Goal: Information Seeking & Learning: Find specific fact

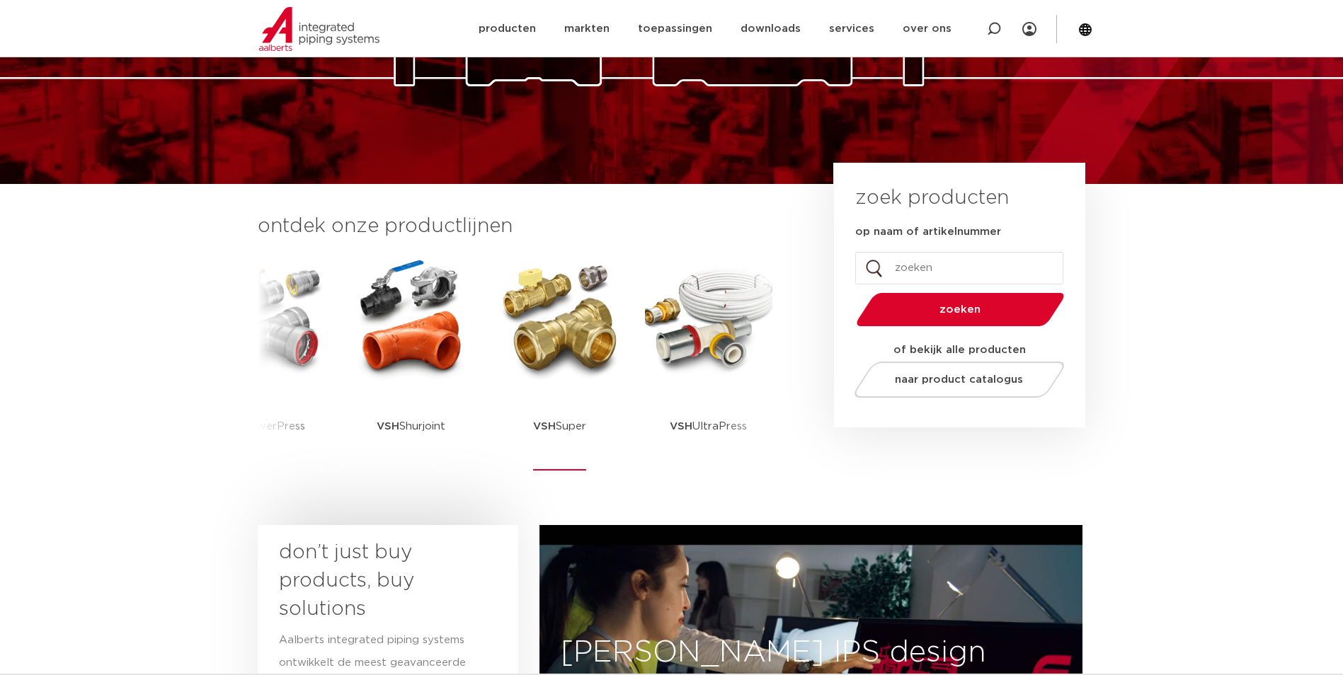
click at [544, 346] on img at bounding box center [559, 318] width 127 height 127
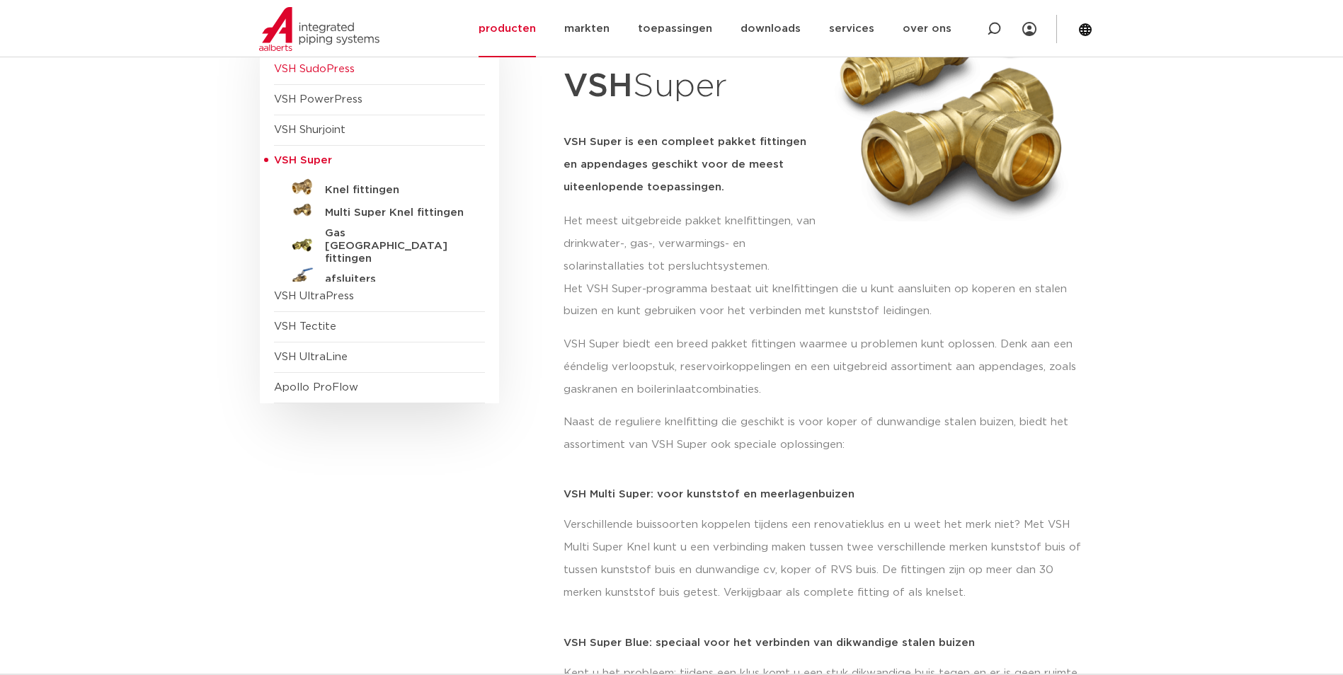
scroll to position [142, 0]
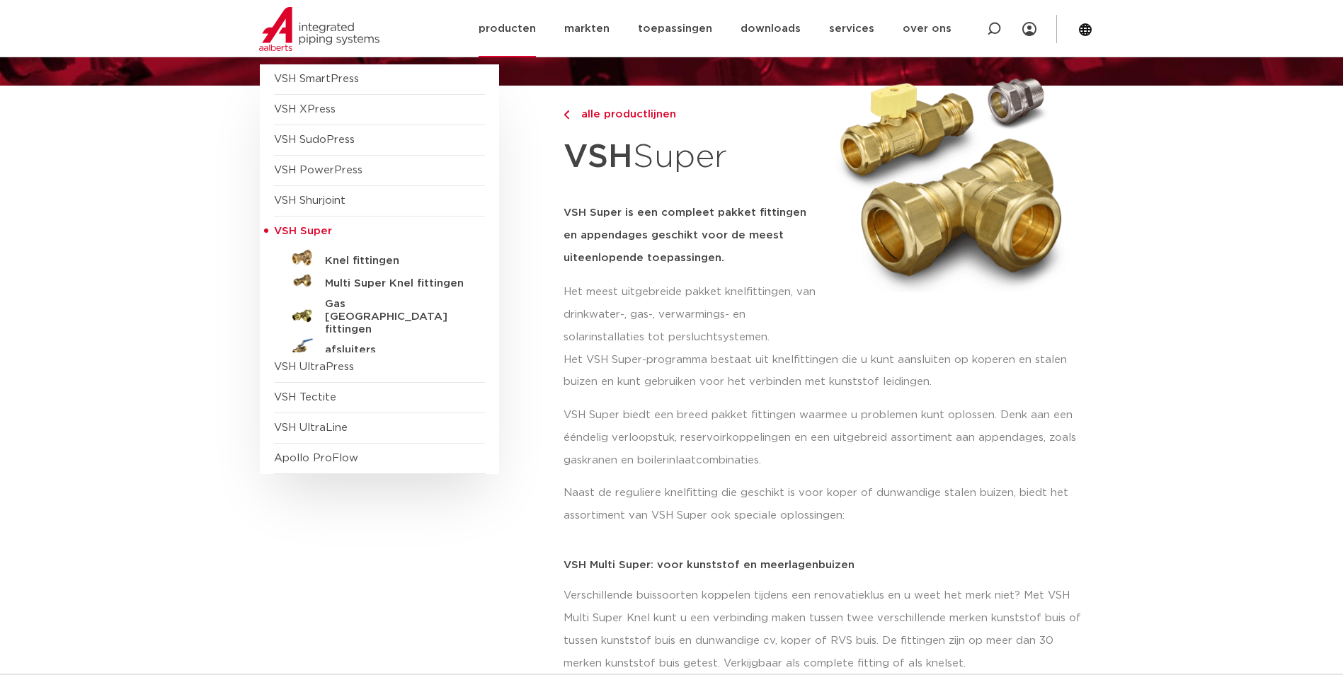
click at [506, 25] on link "producten" at bounding box center [507, 28] width 57 height 57
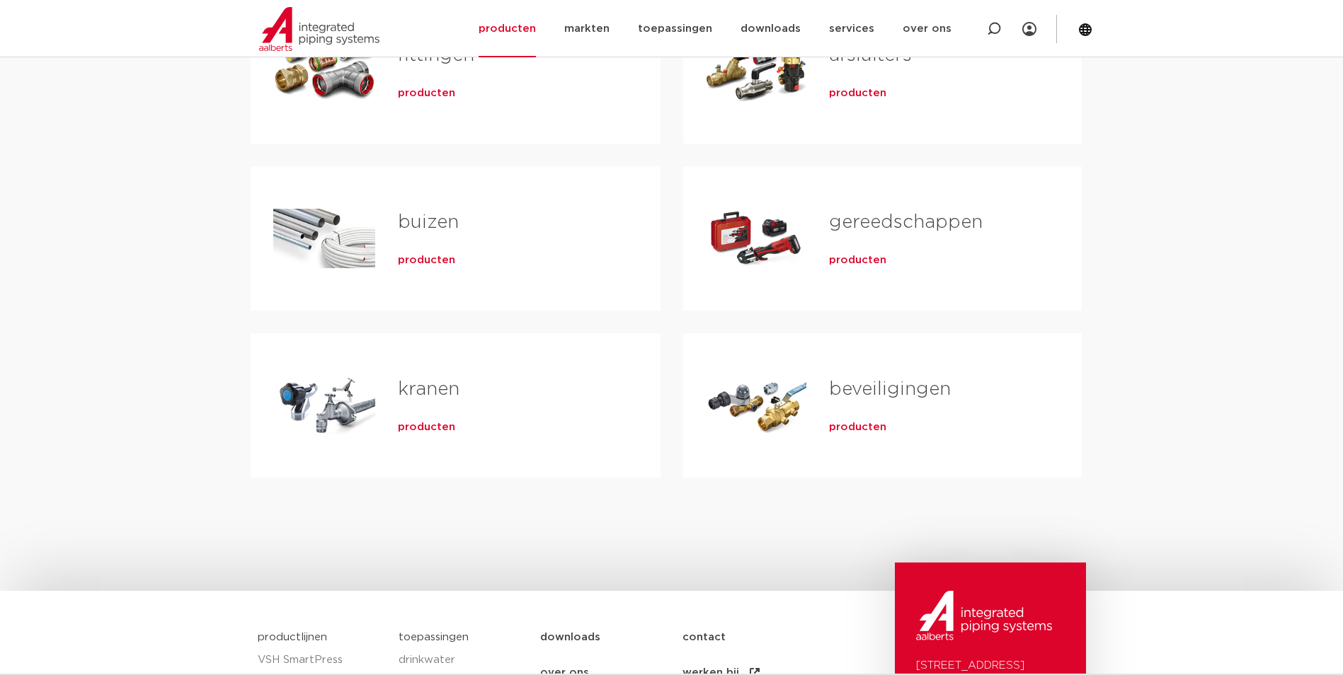
scroll to position [283, 0]
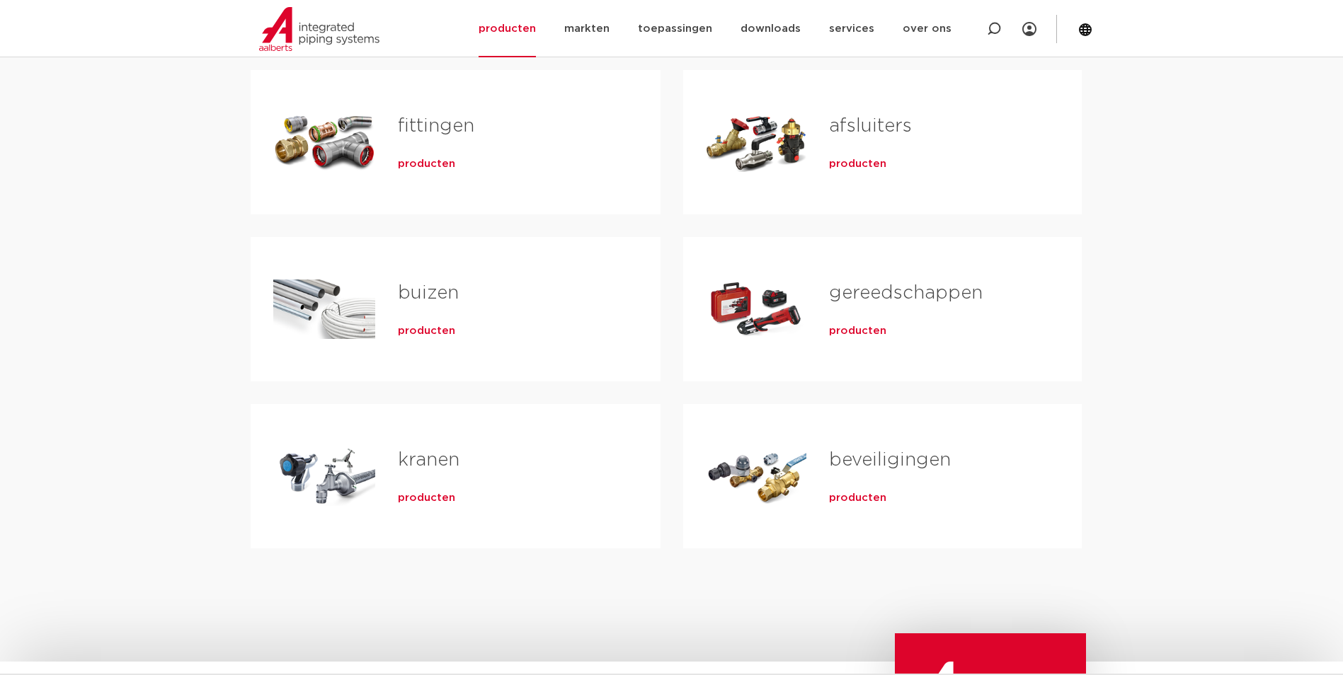
click at [474, 156] on div "producten" at bounding box center [506, 161] width 217 height 20
click at [436, 171] on span "producten" at bounding box center [426, 164] width 57 height 14
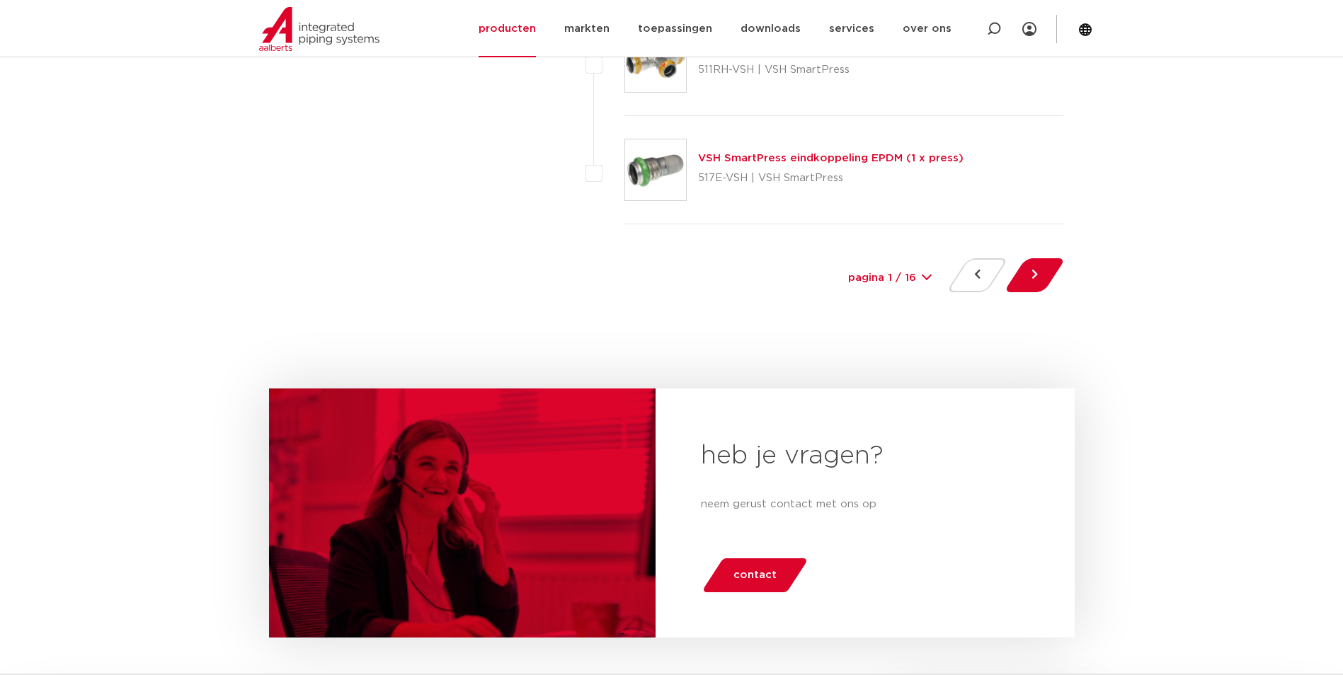
scroll to position [6651, 0]
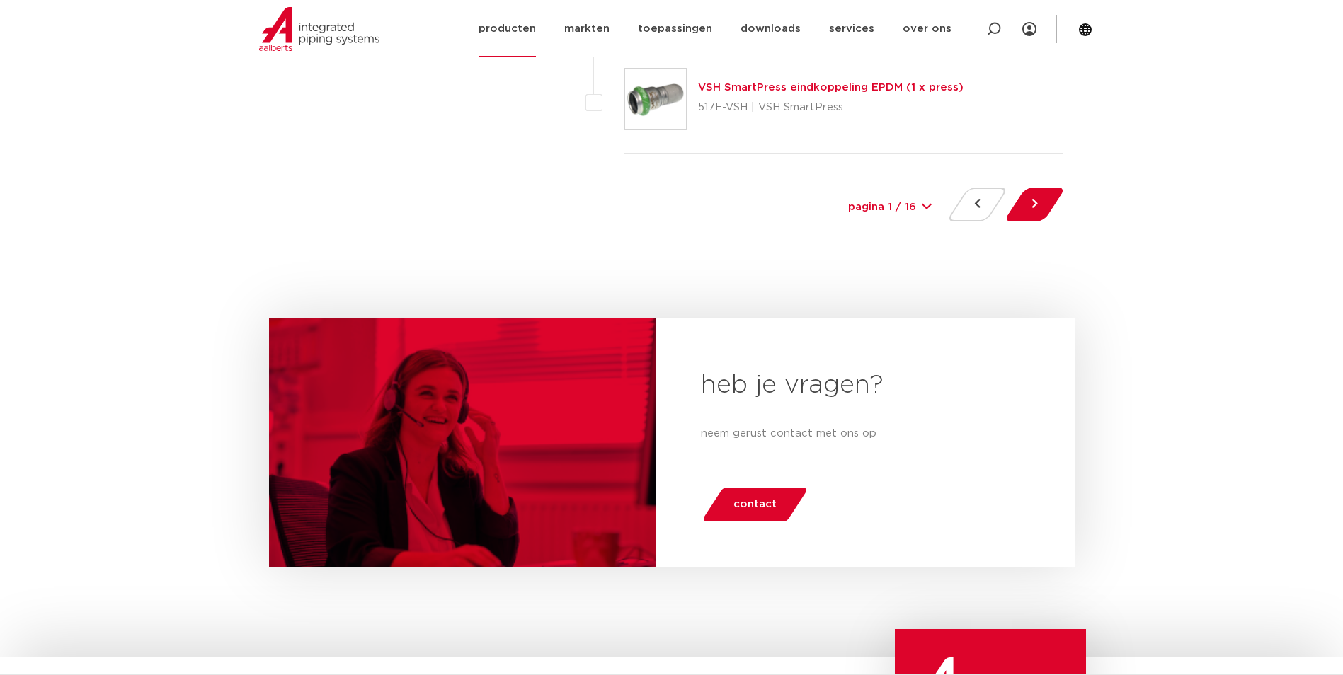
click at [510, 31] on link "producten" at bounding box center [507, 28] width 57 height 57
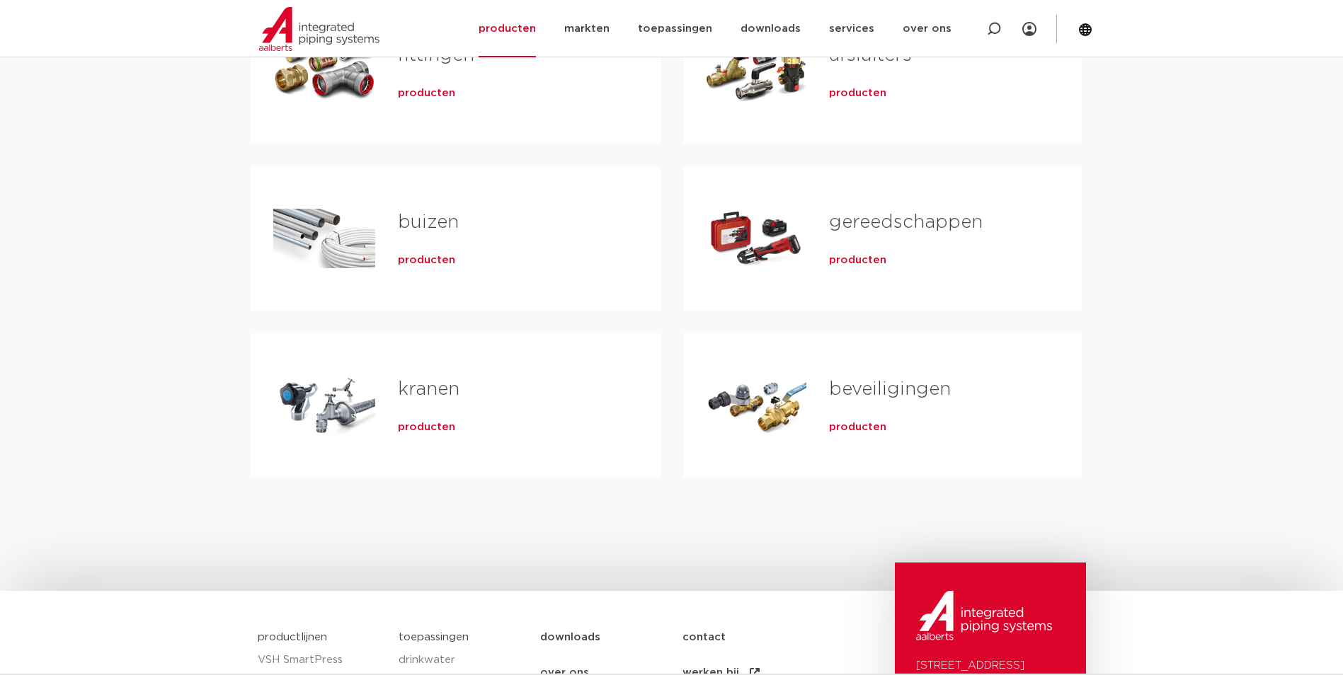
scroll to position [142, 0]
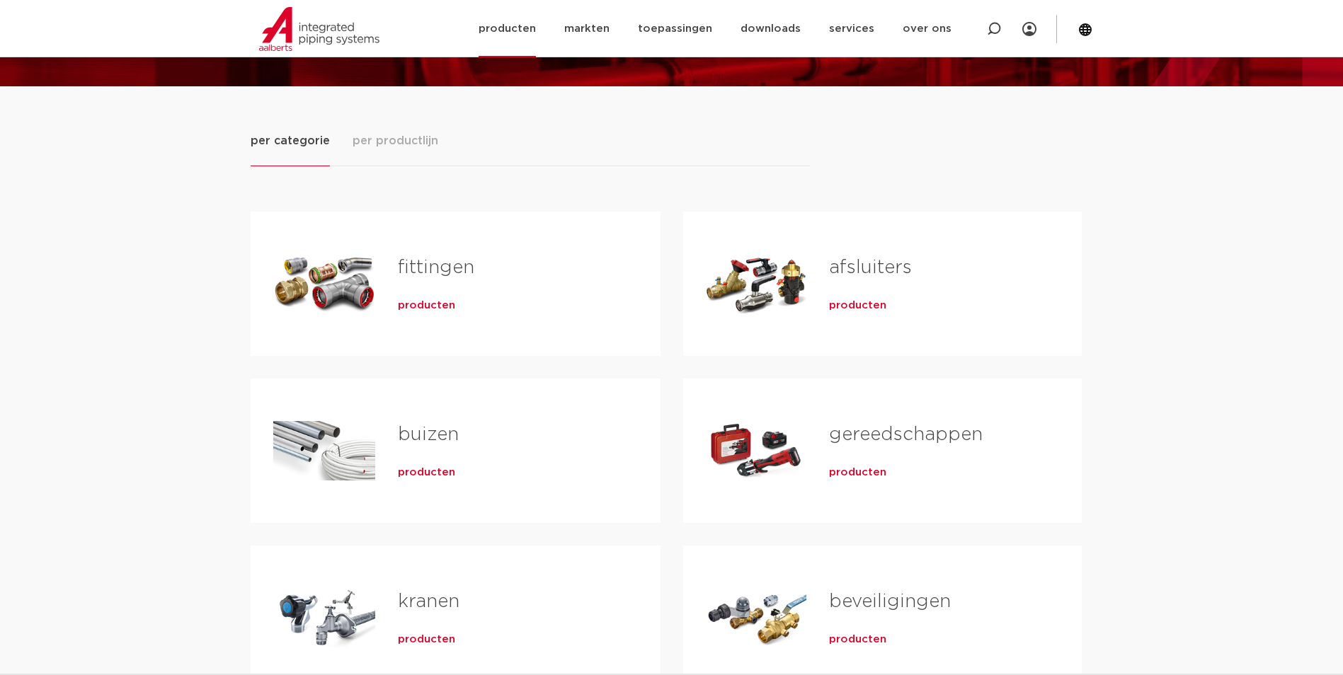
click at [527, 36] on link "producten" at bounding box center [507, 28] width 57 height 57
click at [411, 129] on div "per categorie per productlijn fittingen producten buizen producten" at bounding box center [672, 444] width 842 height 717
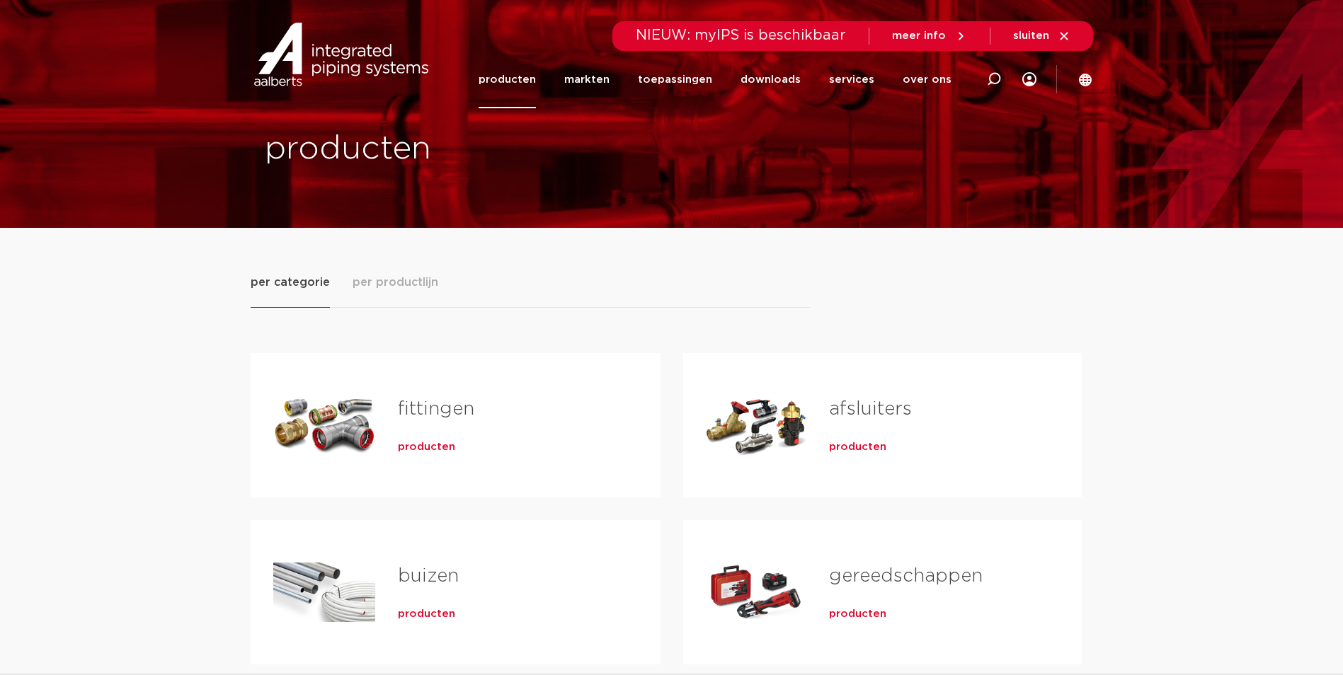
click at [413, 282] on span "per productlijn" at bounding box center [396, 282] width 86 height 17
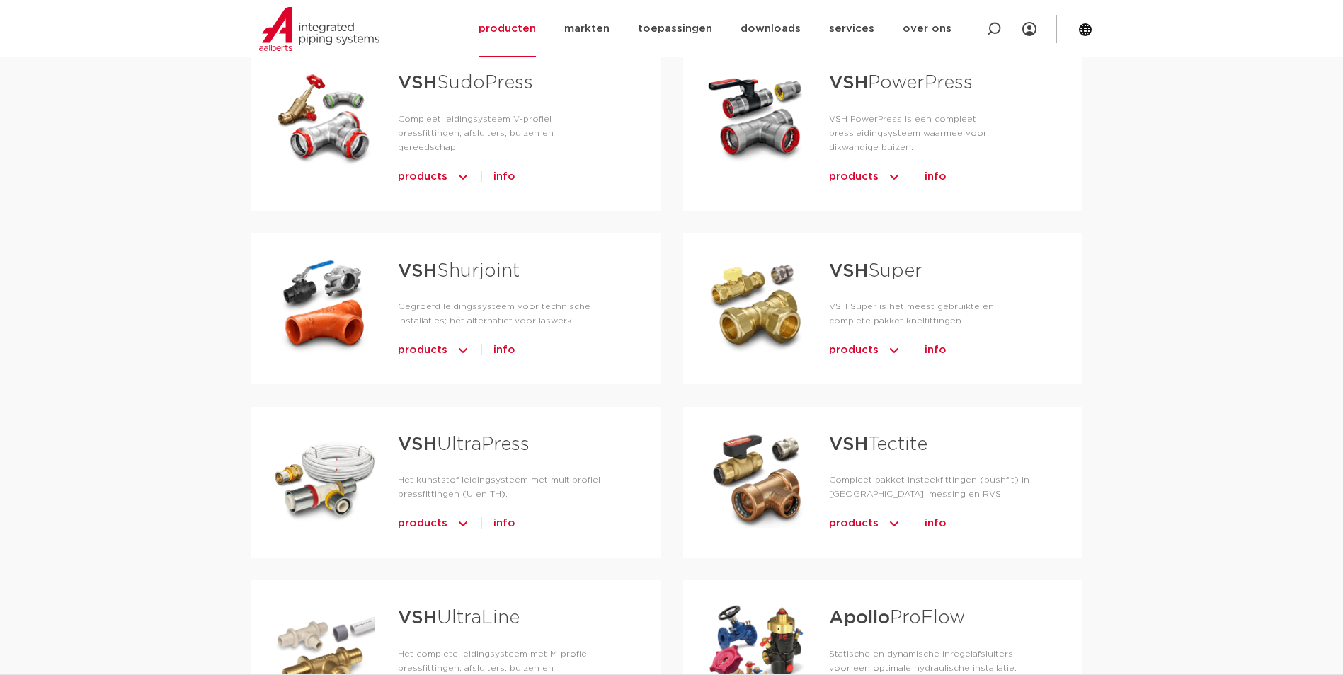
scroll to position [637, 0]
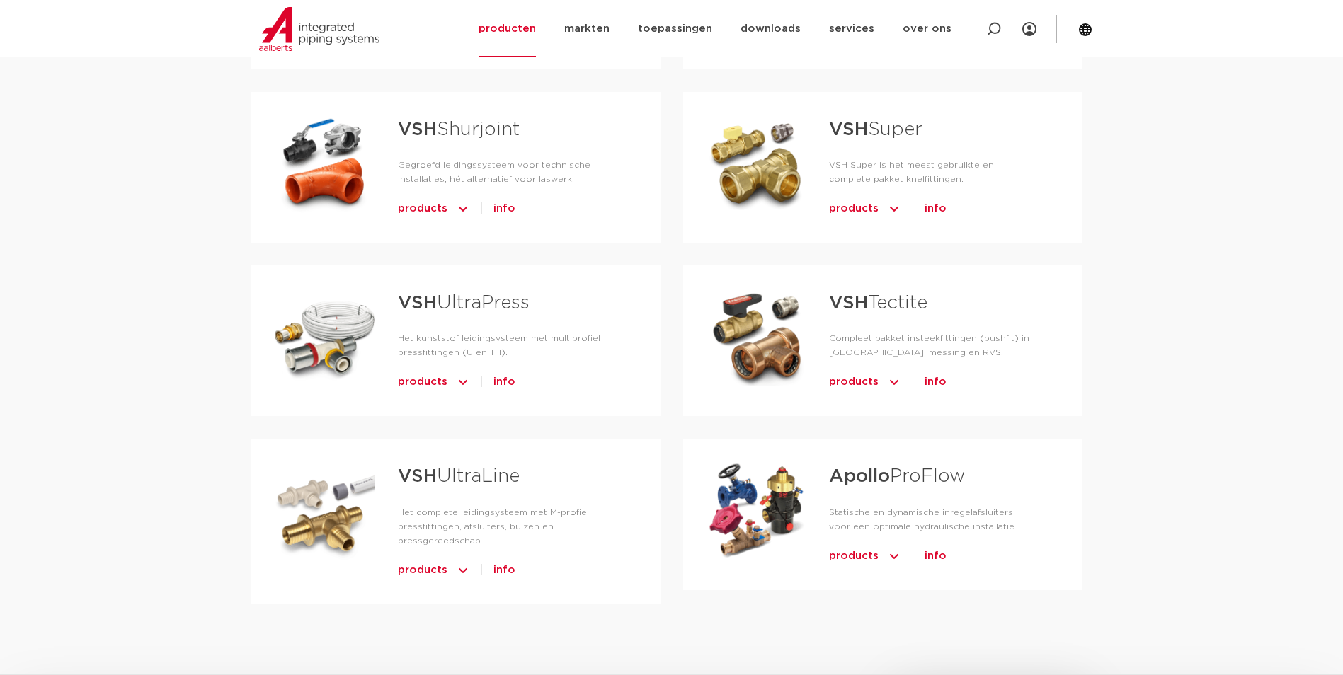
click at [786, 160] on div "Tabs. Open items met enter of spatie, sluit af met escape en navigeer met de pi…" at bounding box center [756, 164] width 101 height 99
click at [852, 207] on span "products" at bounding box center [854, 208] width 50 height 23
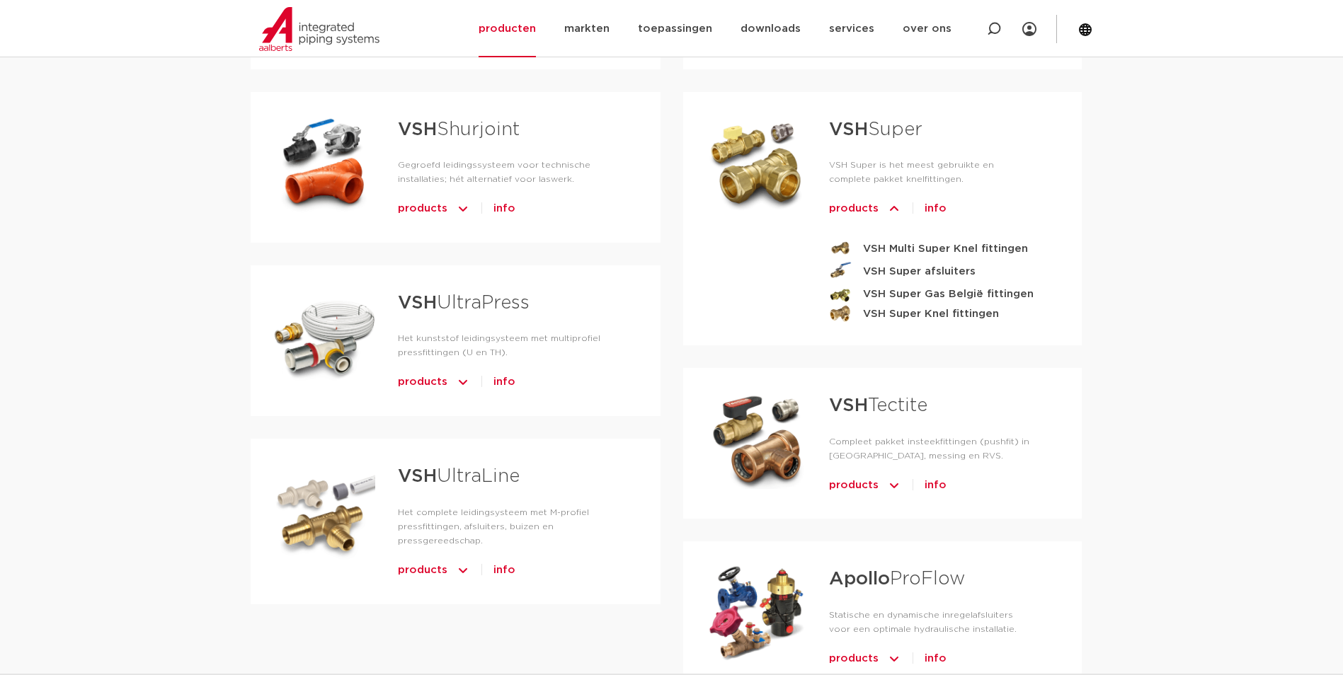
click at [864, 125] on strong "VSH" at bounding box center [848, 129] width 39 height 18
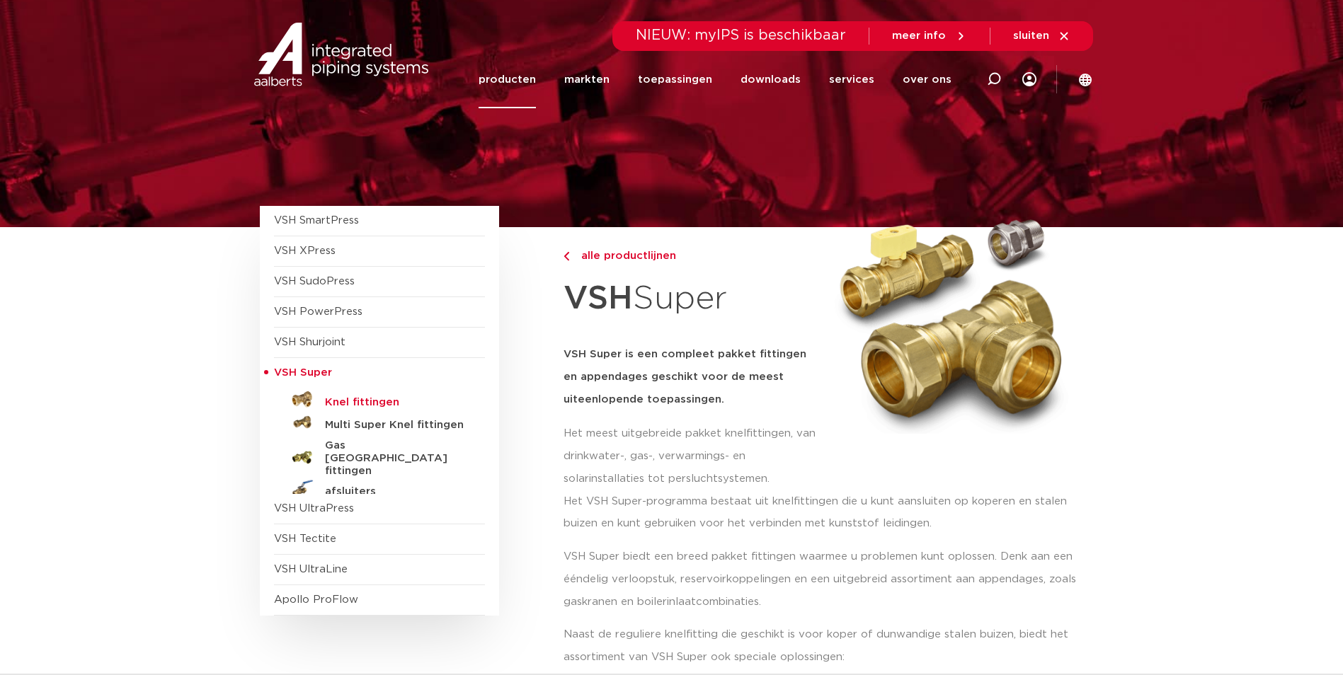
click at [345, 402] on h5 "Knel fittingen" at bounding box center [395, 402] width 140 height 13
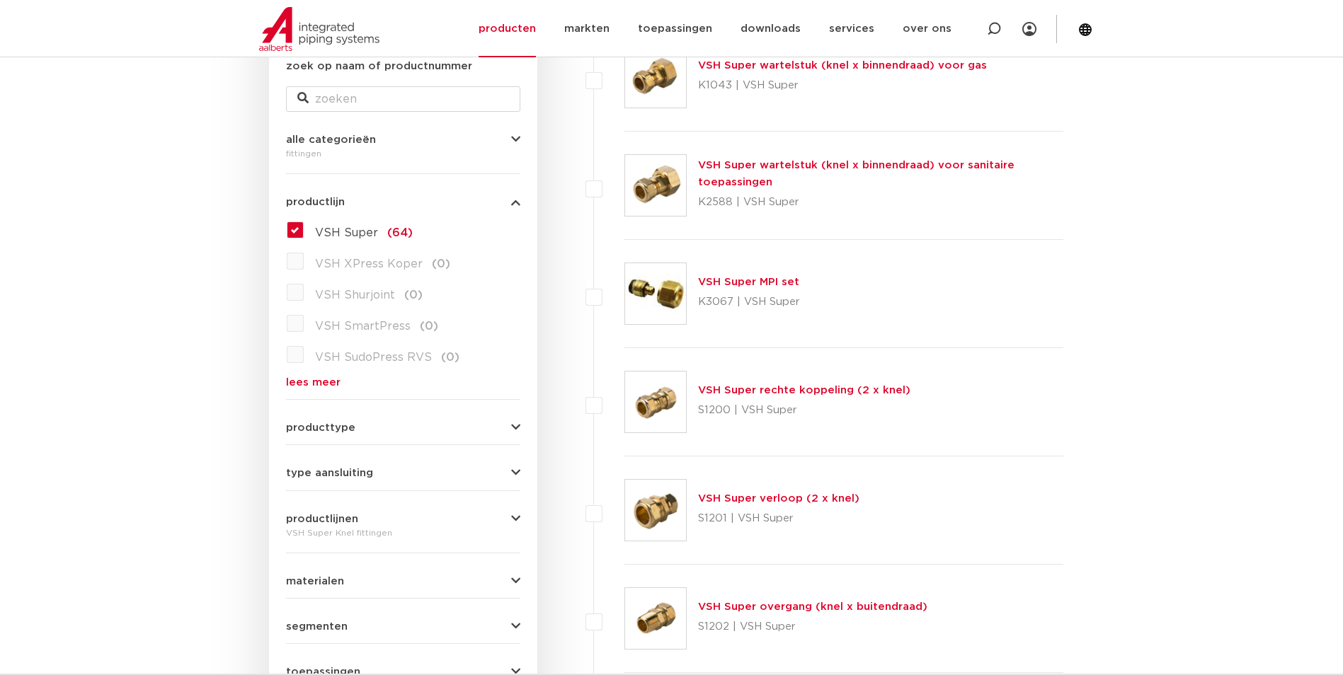
scroll to position [354, 0]
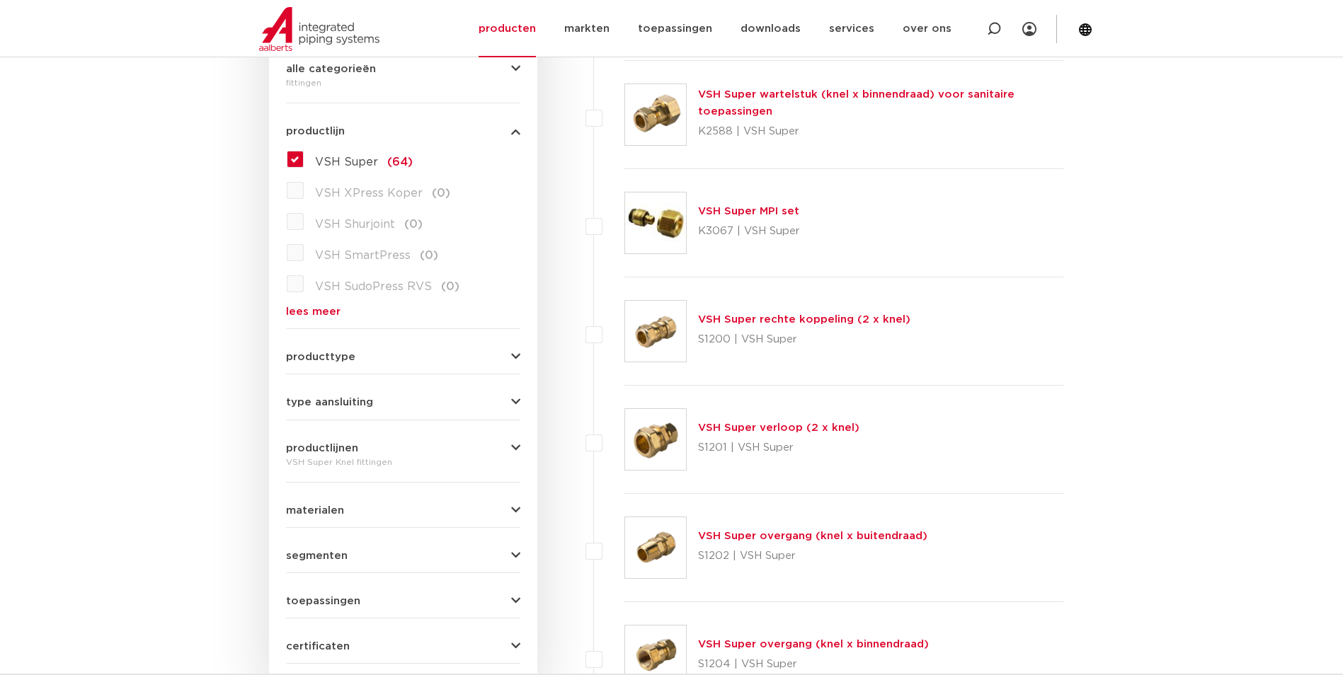
click at [743, 541] on link "VSH Super overgang (knel x buitendraad)" at bounding box center [812, 536] width 229 height 11
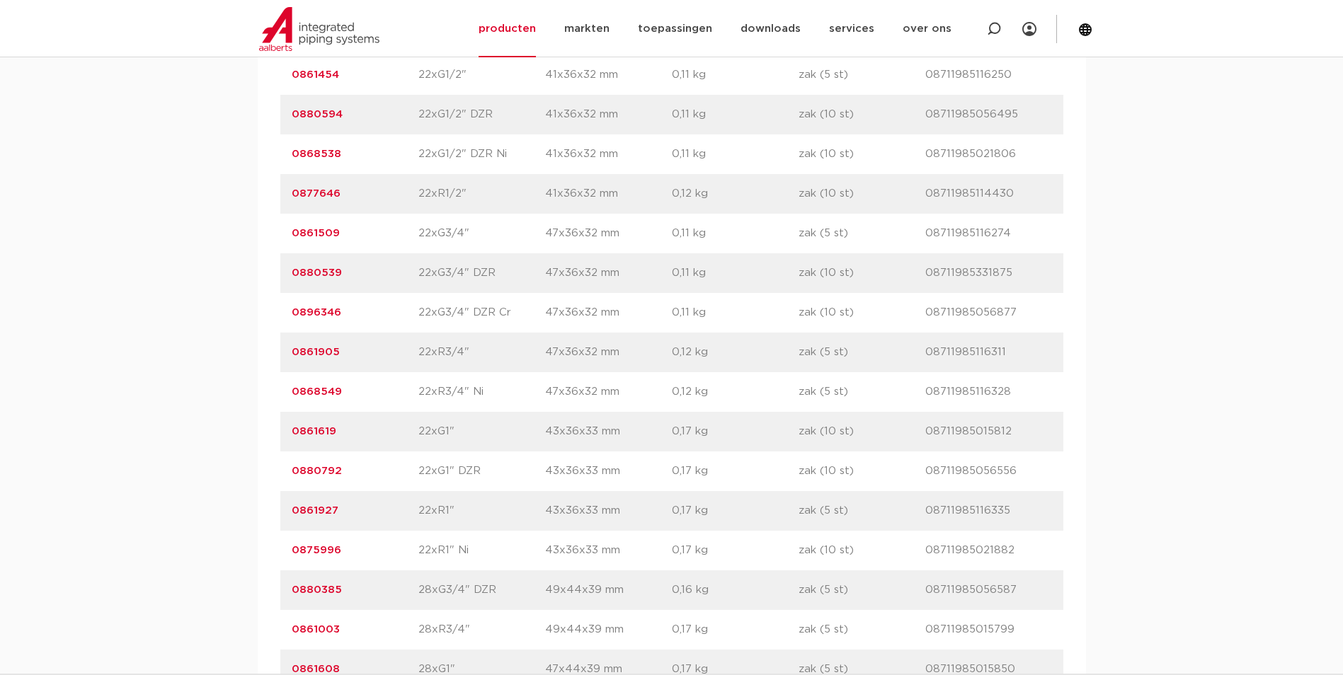
scroll to position [3185, 0]
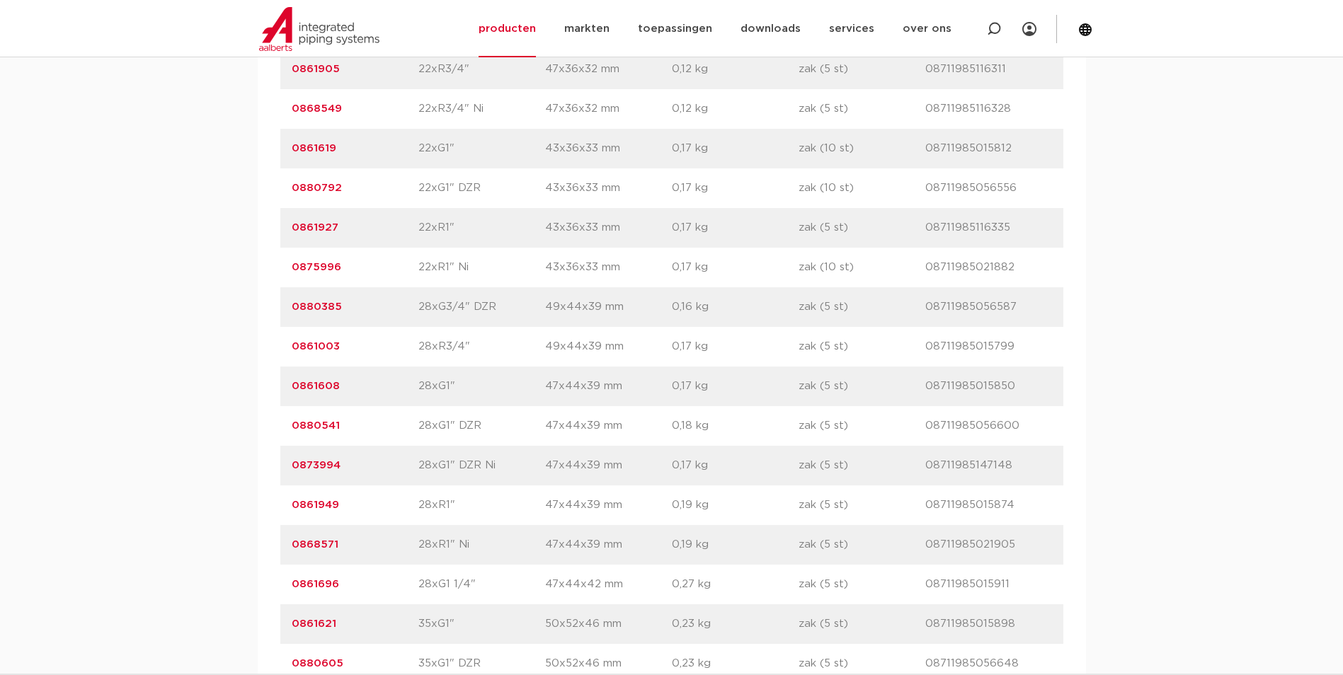
drag, startPoint x: 336, startPoint y: 509, endPoint x: 281, endPoint y: 510, distance: 55.2
click at [281, 510] on div "artikelnummer 0861949 afmeting 28xR1" afmetingen 47x44x39 mm gewicht 0,19 kg ve…" at bounding box center [671, 506] width 783 height 40
click at [350, 434] on p "0880541" at bounding box center [355, 426] width 127 height 17
click at [342, 510] on p "0861949" at bounding box center [355, 505] width 127 height 17
drag, startPoint x: 344, startPoint y: 383, endPoint x: 279, endPoint y: 385, distance: 65.2
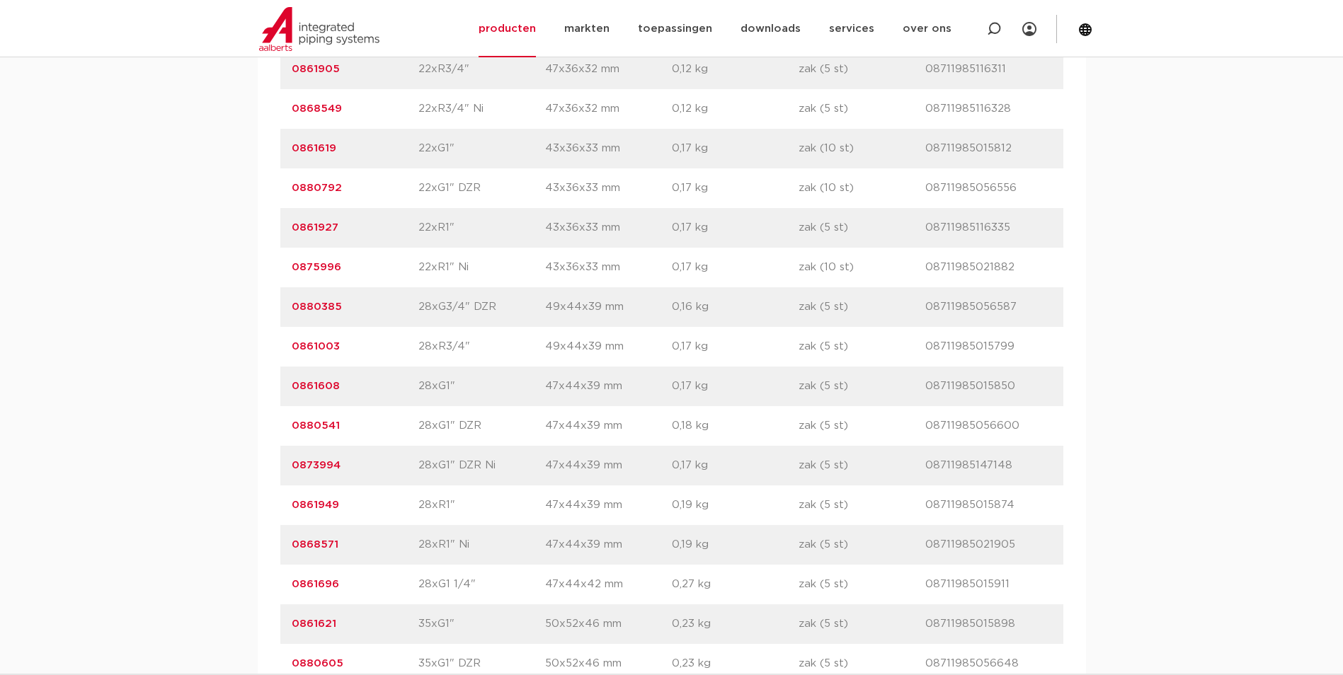
copy link "0861608"
drag, startPoint x: 348, startPoint y: 505, endPoint x: 290, endPoint y: 514, distance: 58.8
click at [290, 514] on div "artikelnummer 0861949 afmeting 28xR1" afmetingen 47x44x39 mm gewicht 0,19 kg ve…" at bounding box center [671, 506] width 783 height 40
copy link "0861949"
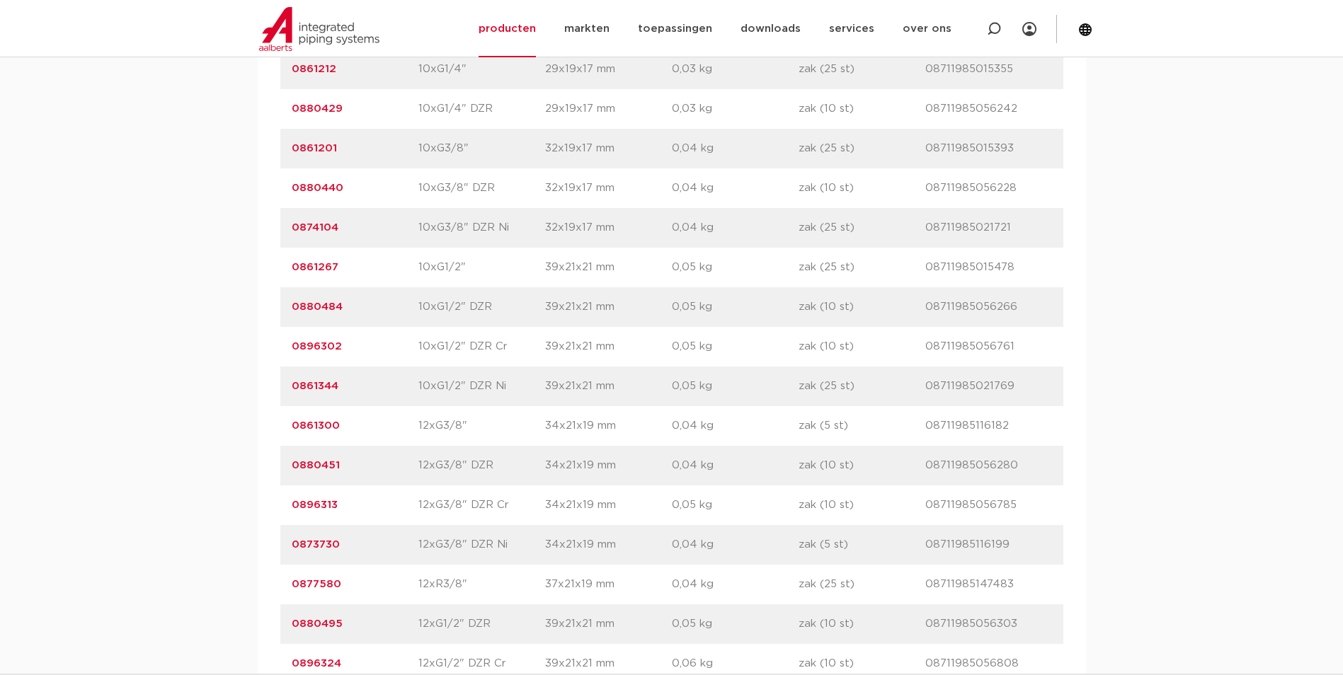
scroll to position [1133, 0]
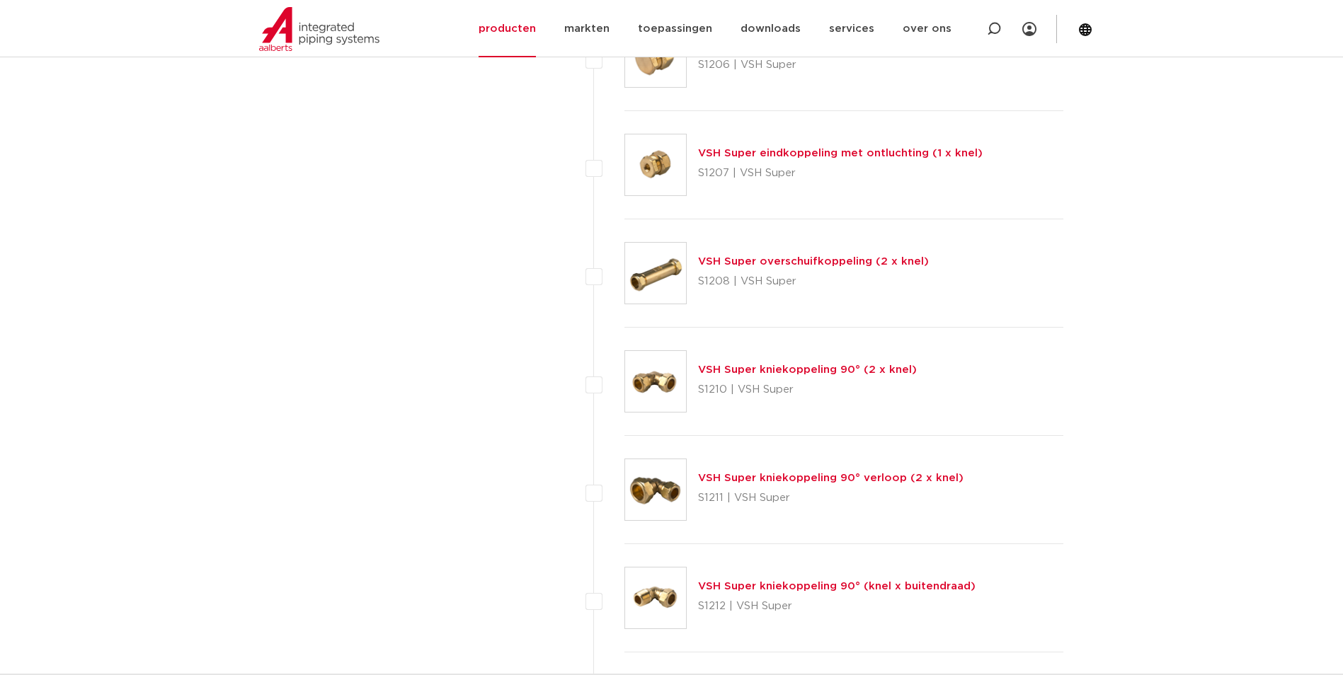
scroll to position [1133, 0]
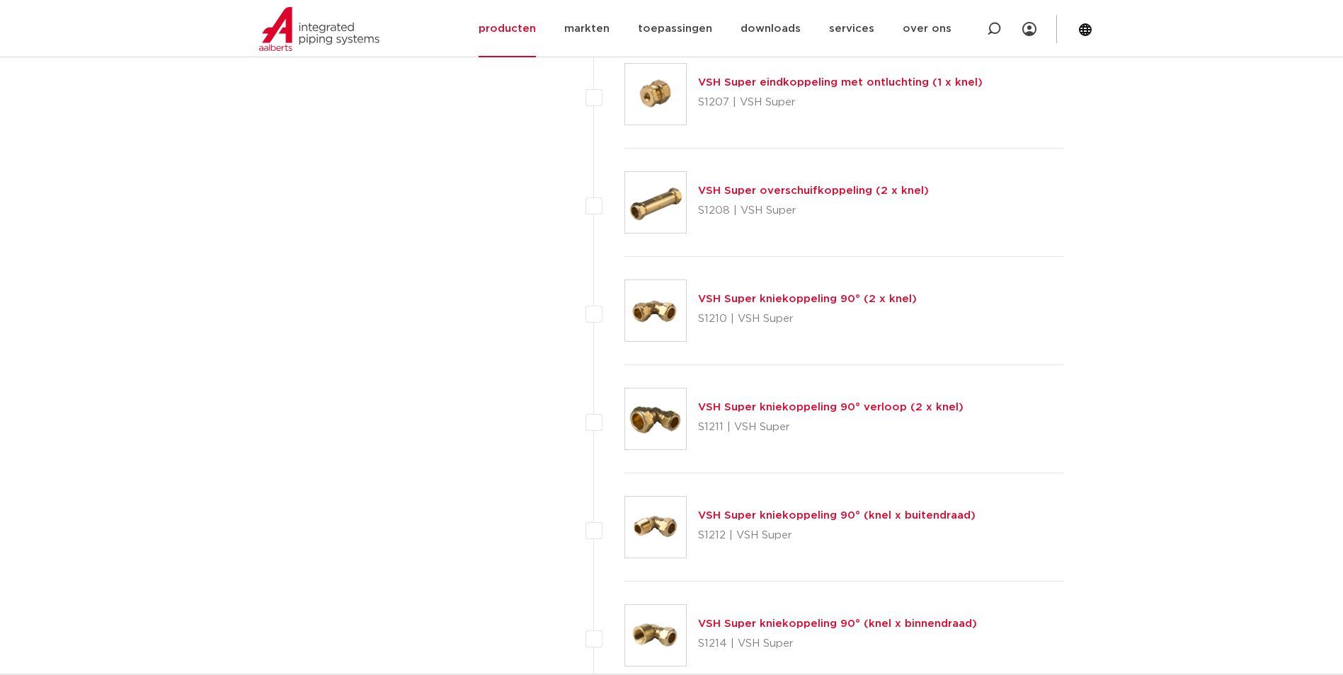
click at [675, 525] on img at bounding box center [655, 527] width 61 height 61
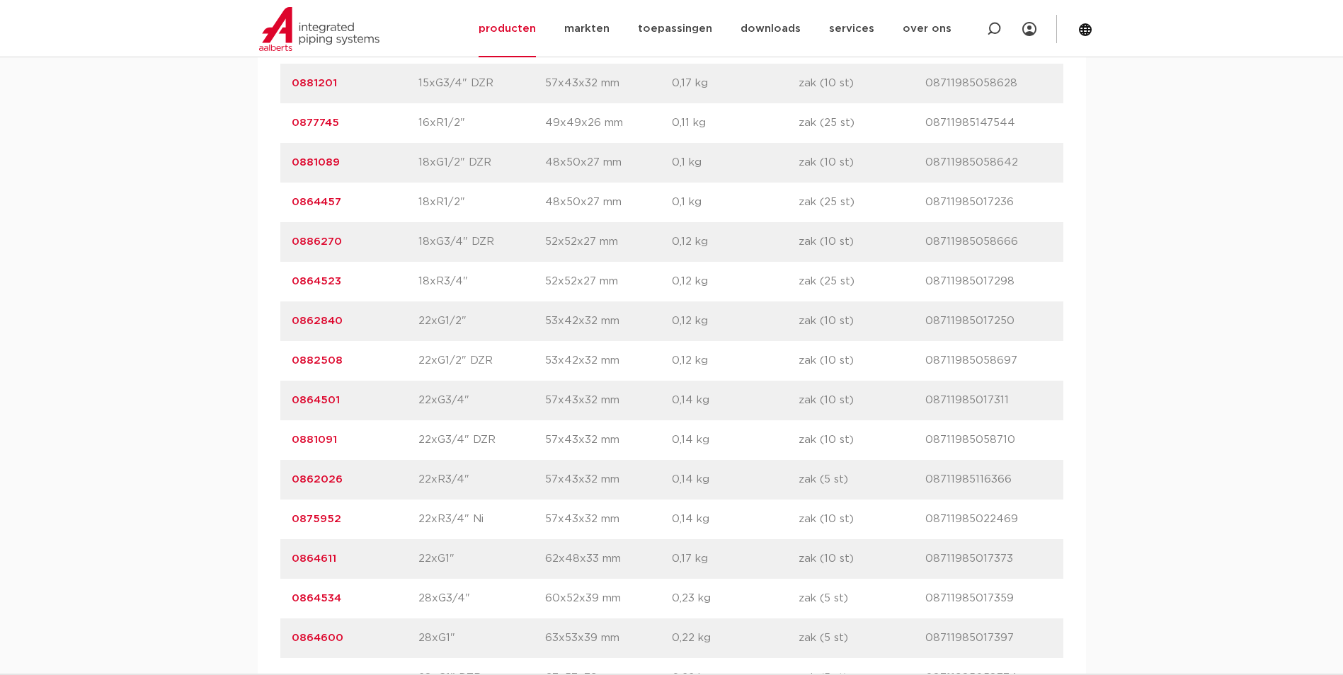
scroll to position [2053, 0]
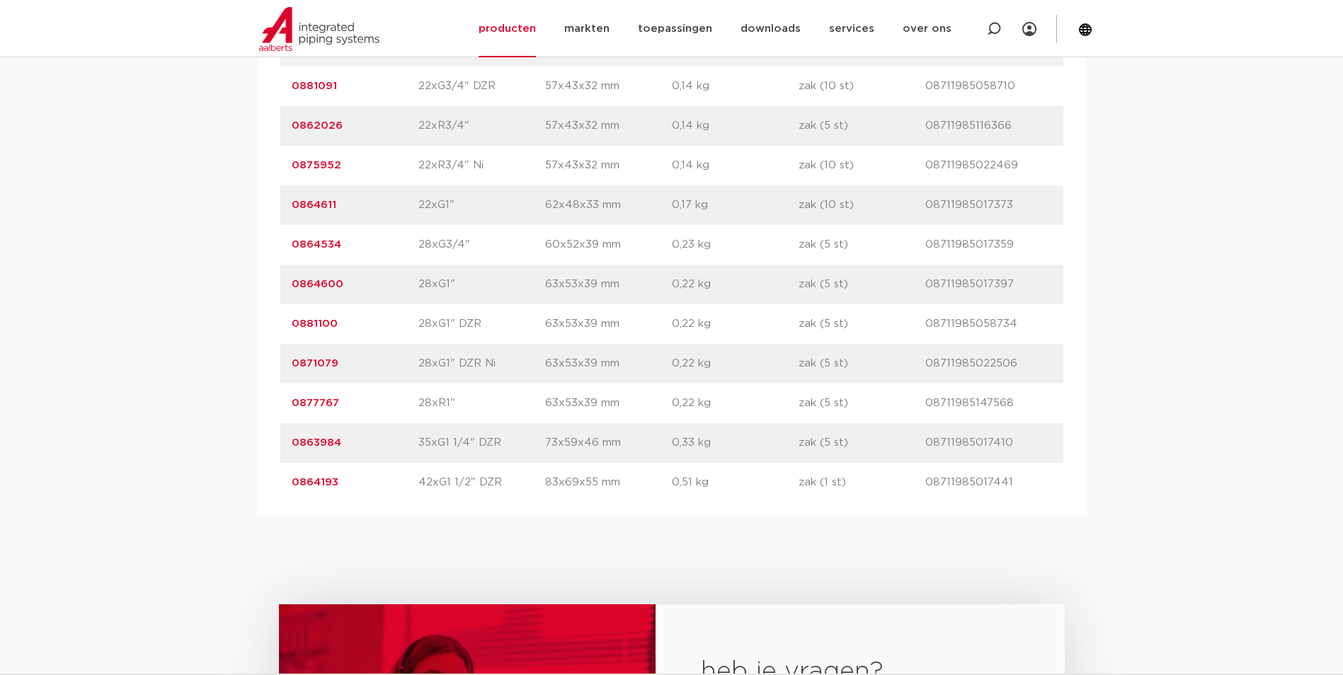
click at [462, 283] on p "28xG1"" at bounding box center [481, 284] width 127 height 17
drag, startPoint x: 455, startPoint y: 413, endPoint x: 420, endPoint y: 409, distance: 34.9
click at [420, 409] on div "artikelnummer 0877767 afmeting 28xR1" [GEOGRAPHIC_DATA] 63x53x39 mm gewicht 0,2…" at bounding box center [671, 404] width 783 height 40
copy p "28xR1""
drag, startPoint x: 342, startPoint y: 401, endPoint x: 294, endPoint y: 402, distance: 48.2
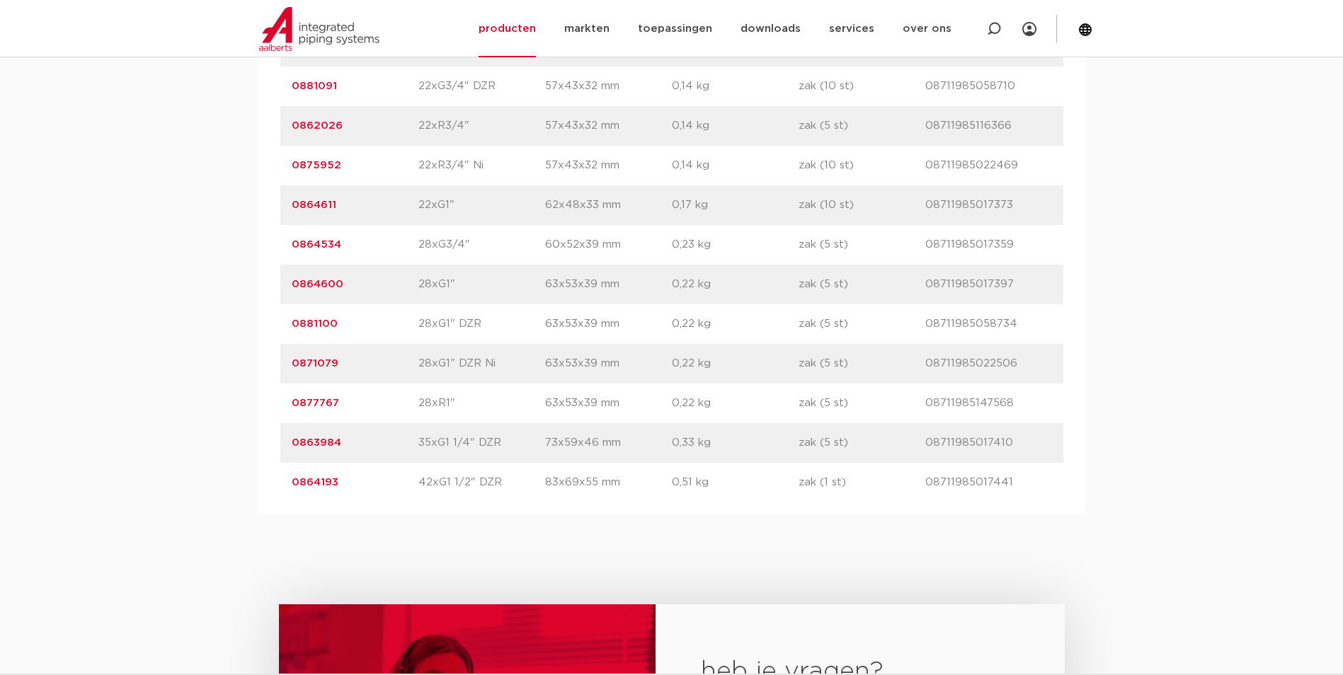
click at [294, 402] on p "0877767" at bounding box center [355, 403] width 127 height 17
drag, startPoint x: 294, startPoint y: 402, endPoint x: 302, endPoint y: 403, distance: 7.9
copy link "0877767"
